Goal: Check status: Check status

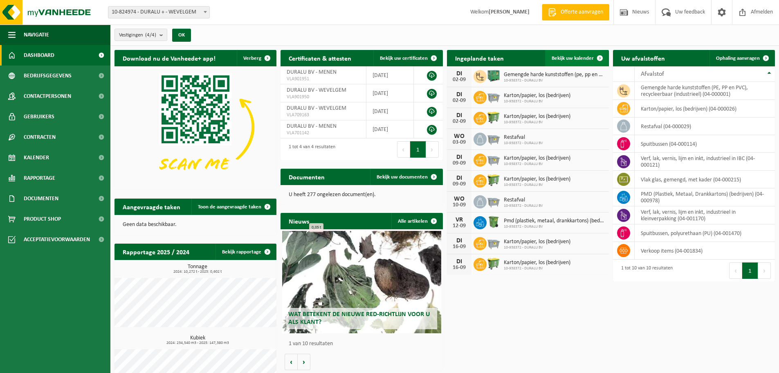
click at [585, 59] on span "Bekijk uw kalender" at bounding box center [573, 58] width 42 height 5
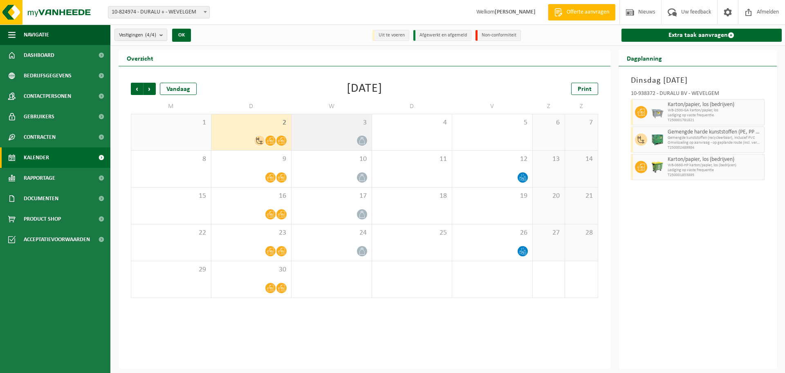
click at [343, 135] on div at bounding box center [332, 140] width 72 height 11
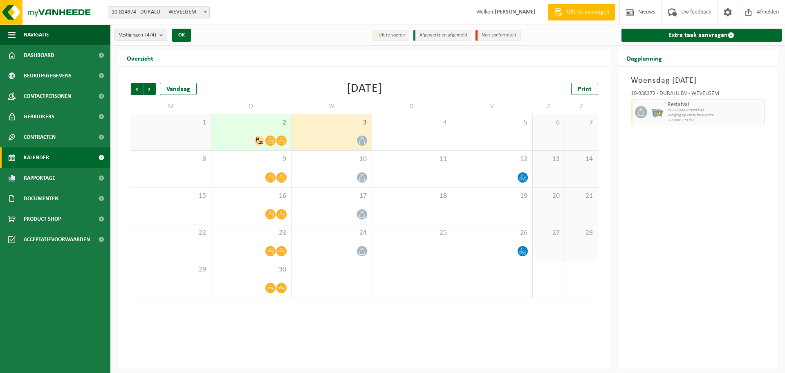
click at [703, 117] on span "Lediging op vaste frequentie" at bounding box center [715, 115] width 95 height 5
click at [675, 107] on span "Restafval" at bounding box center [715, 104] width 95 height 7
click at [348, 137] on div at bounding box center [332, 140] width 72 height 11
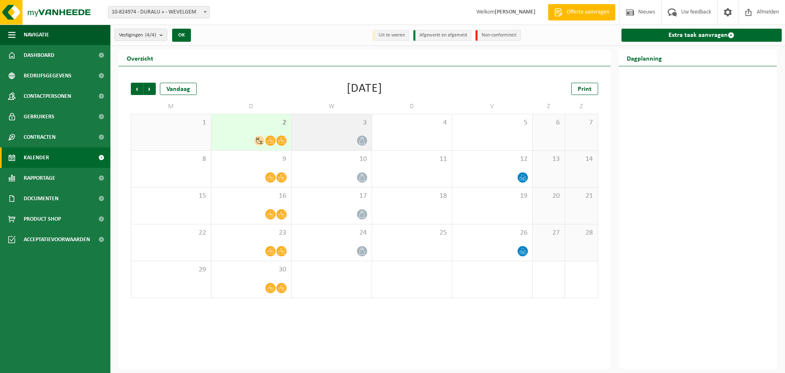
click at [346, 136] on div at bounding box center [332, 140] width 72 height 11
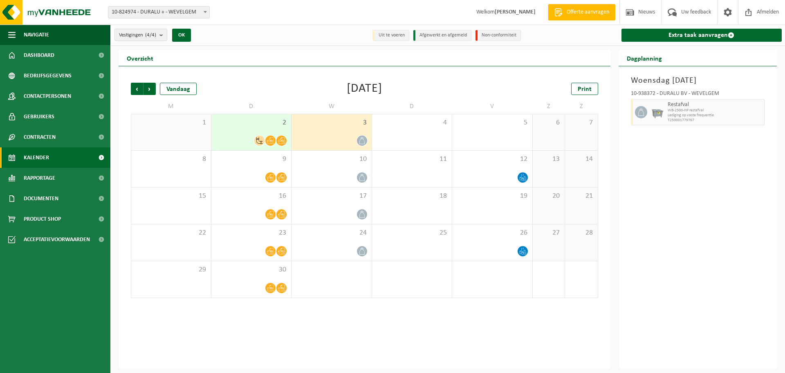
click at [651, 99] on div at bounding box center [657, 112] width 16 height 26
drag, startPoint x: 655, startPoint y: 108, endPoint x: 640, endPoint y: 115, distance: 17.0
click at [640, 115] on icon at bounding box center [640, 111] width 7 height 7
drag, startPoint x: 373, startPoint y: 138, endPoint x: 357, endPoint y: 141, distance: 16.1
click at [357, 141] on span at bounding box center [362, 140] width 10 height 10
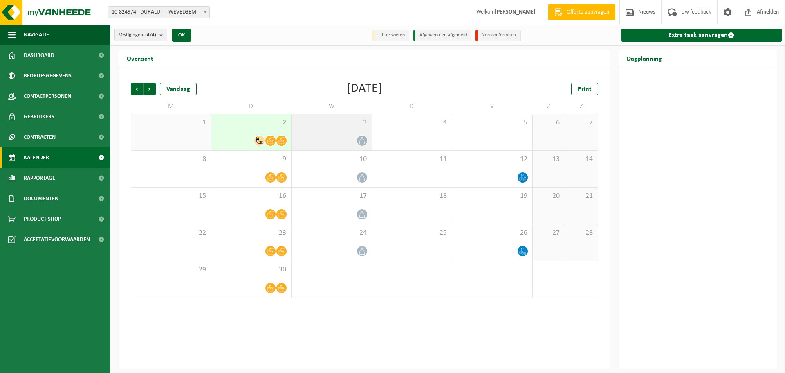
click at [355, 139] on div at bounding box center [332, 140] width 72 height 11
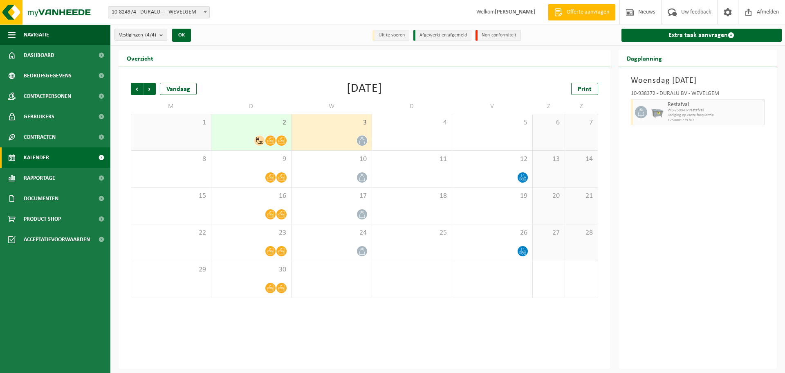
click at [363, 137] on icon at bounding box center [362, 140] width 7 height 7
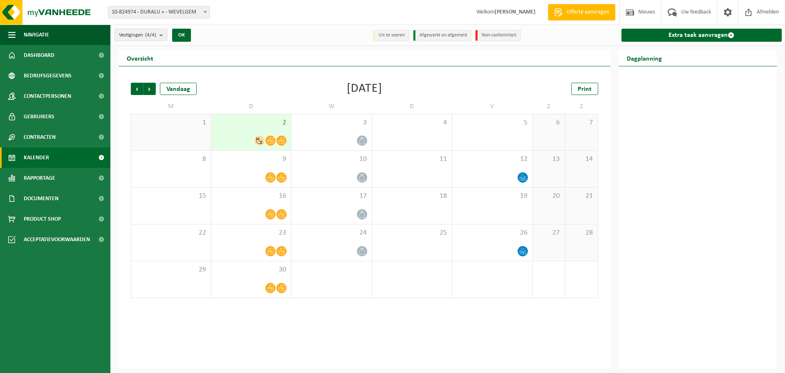
click at [695, 83] on div at bounding box center [698, 217] width 159 height 302
click at [370, 137] on div "3" at bounding box center [332, 132] width 80 height 36
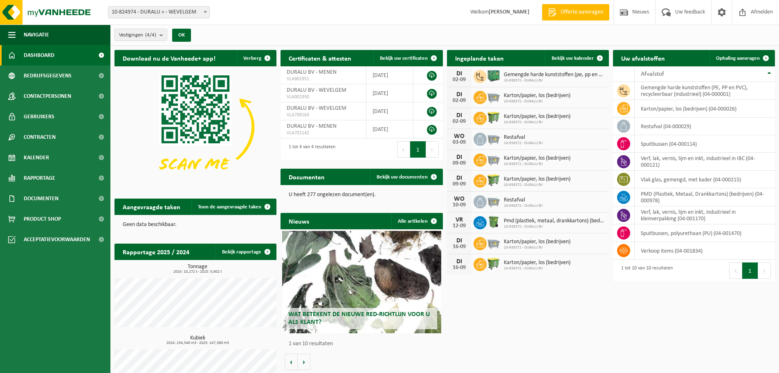
drag, startPoint x: 504, startPoint y: 138, endPoint x: 480, endPoint y: 160, distance: 32.7
click at [480, 160] on icon at bounding box center [480, 160] width 8 height 8
click at [490, 162] on img at bounding box center [494, 159] width 14 height 14
click at [581, 61] on span "Bekijk uw kalender" at bounding box center [573, 58] width 42 height 5
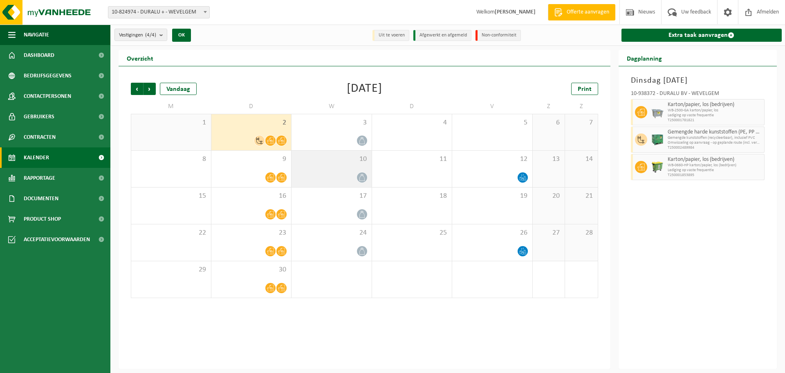
click at [361, 178] on icon at bounding box center [362, 177] width 7 height 7
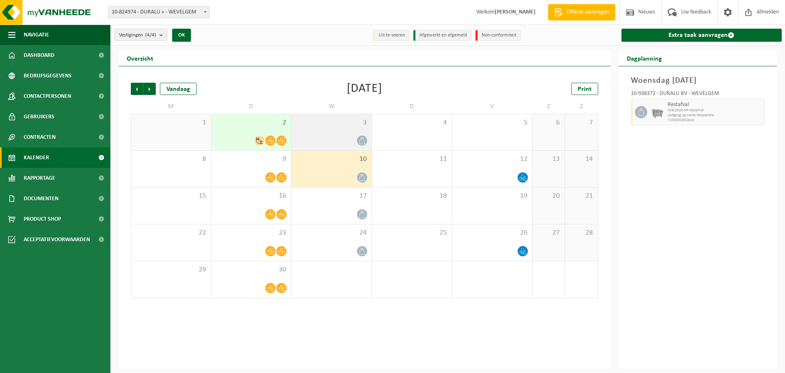
click at [346, 124] on span "3" at bounding box center [332, 122] width 72 height 9
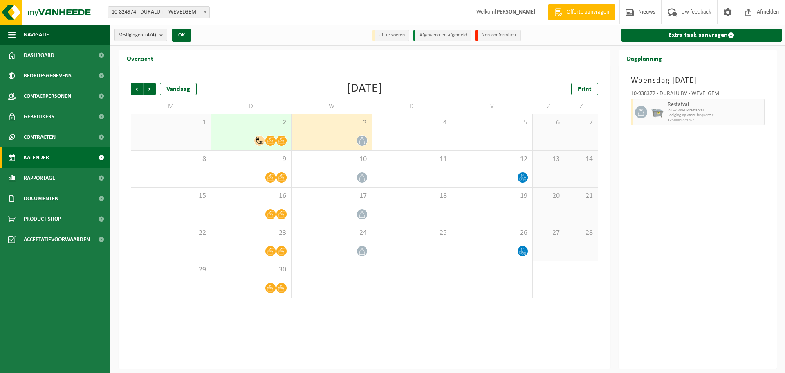
click at [357, 135] on div at bounding box center [332, 140] width 72 height 11
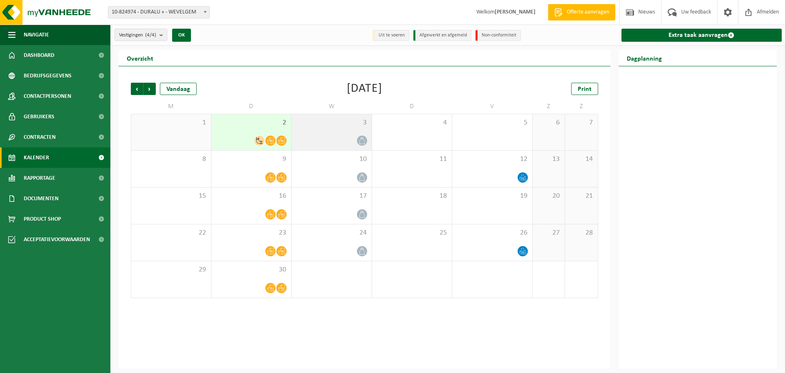
click at [344, 130] on div "3" at bounding box center [332, 132] width 80 height 36
